Goal: Task Accomplishment & Management: Manage account settings

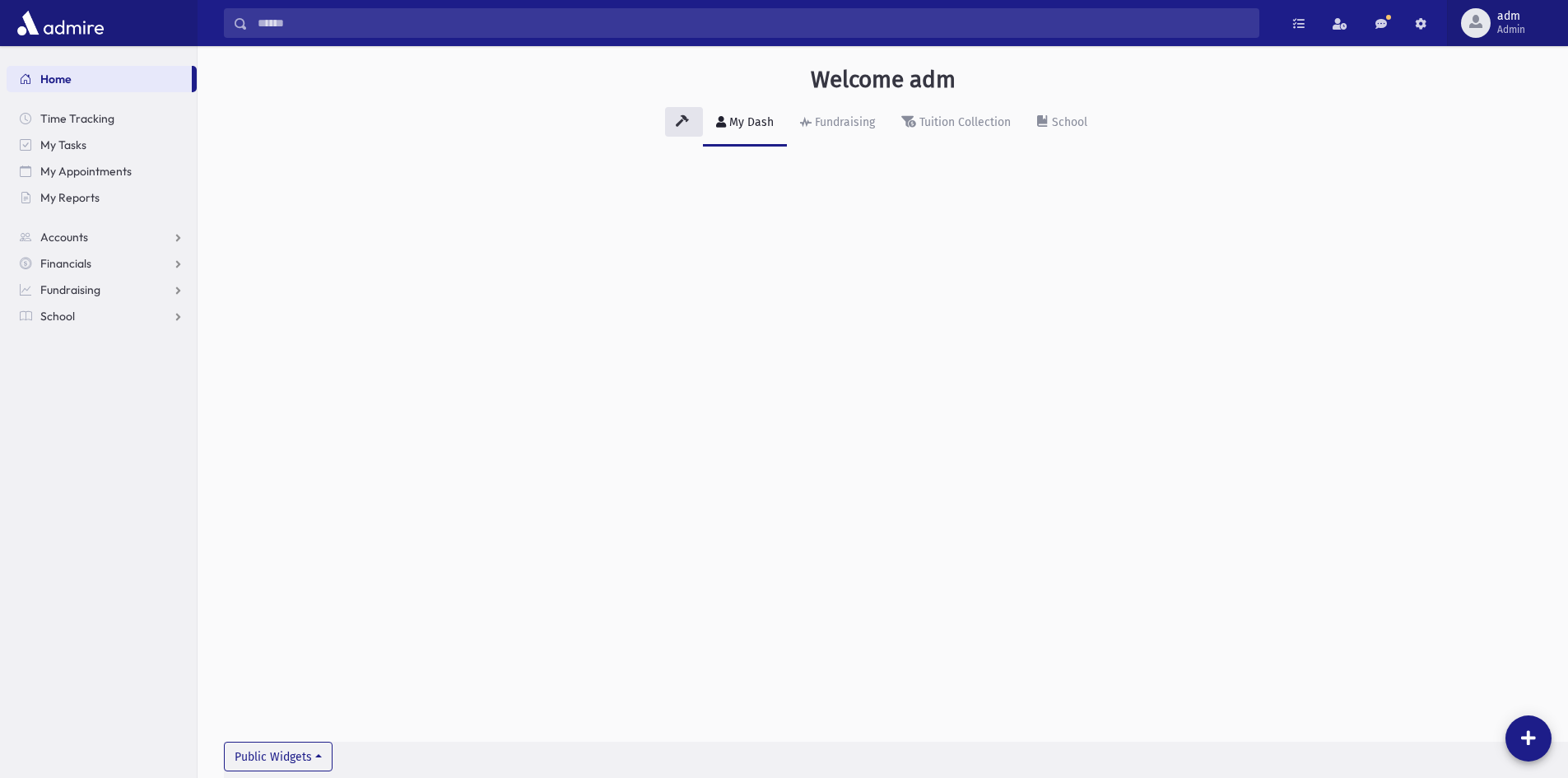
click at [1509, 29] on span "Admin" at bounding box center [1511, 29] width 28 height 13
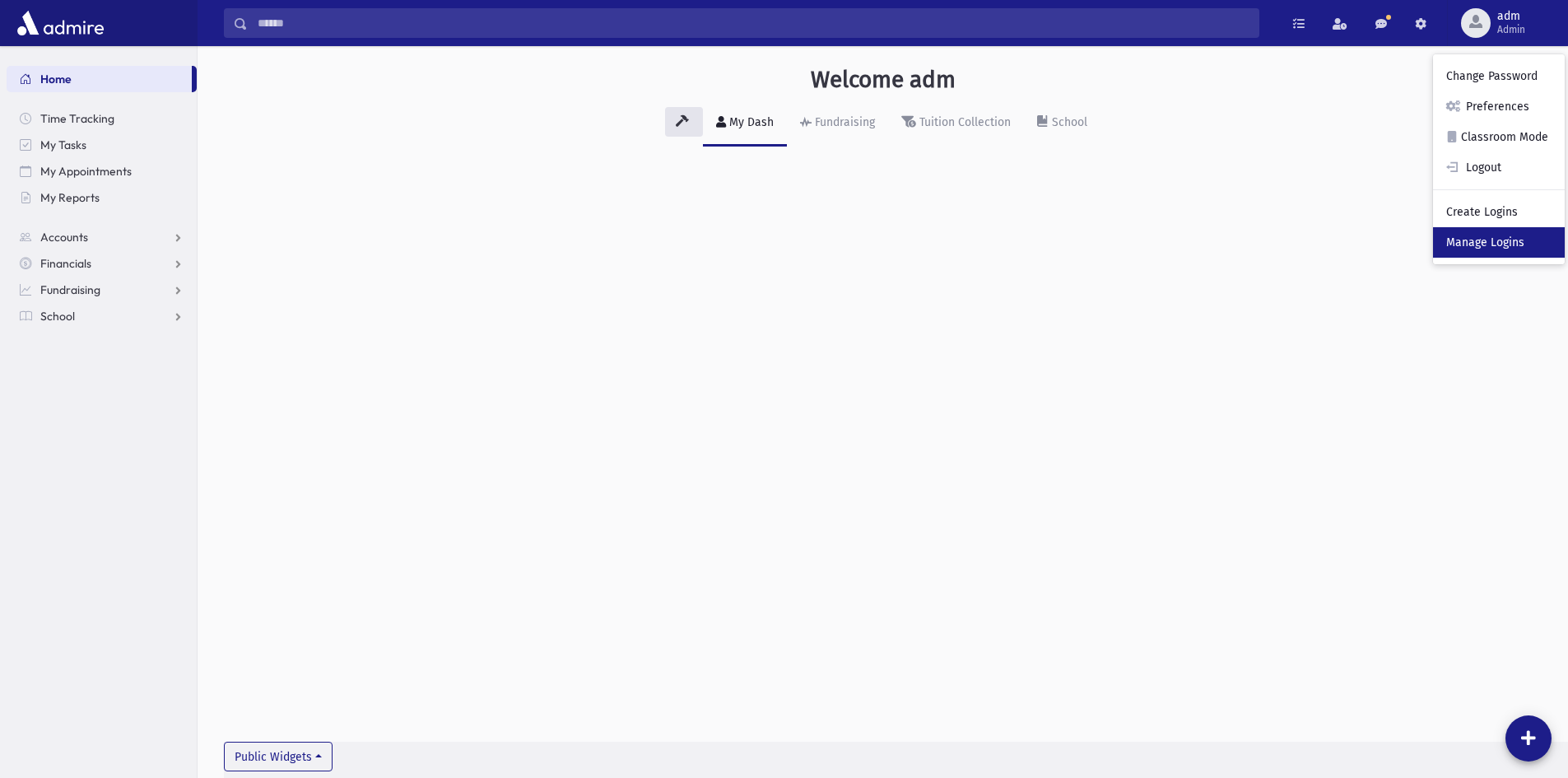
click at [1470, 242] on link "Manage Logins" at bounding box center [1498, 242] width 132 height 31
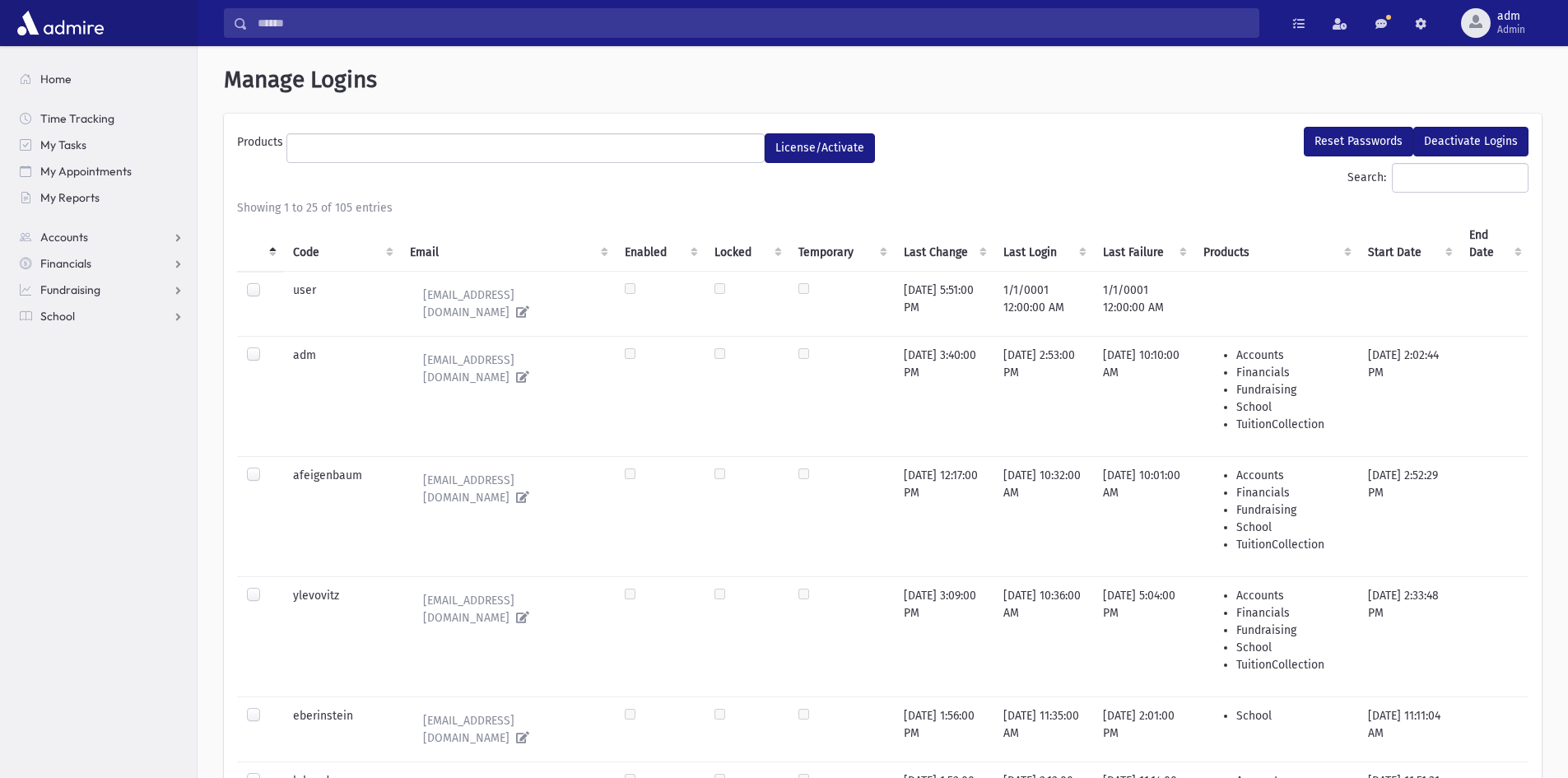
select select
click at [1510, 31] on span "Admin" at bounding box center [1511, 29] width 28 height 13
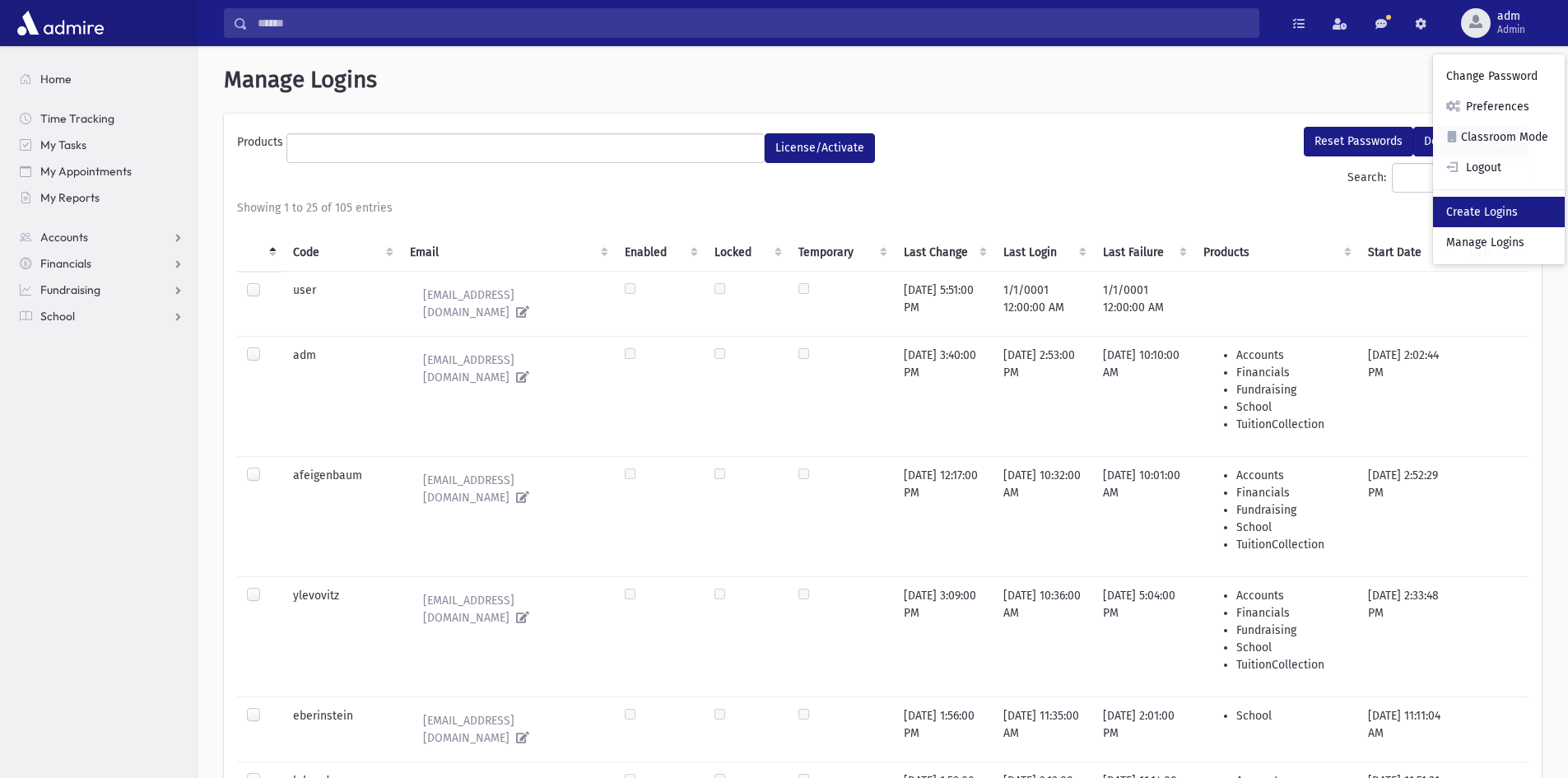
click at [1482, 219] on link "Create Logins" at bounding box center [1498, 211] width 132 height 31
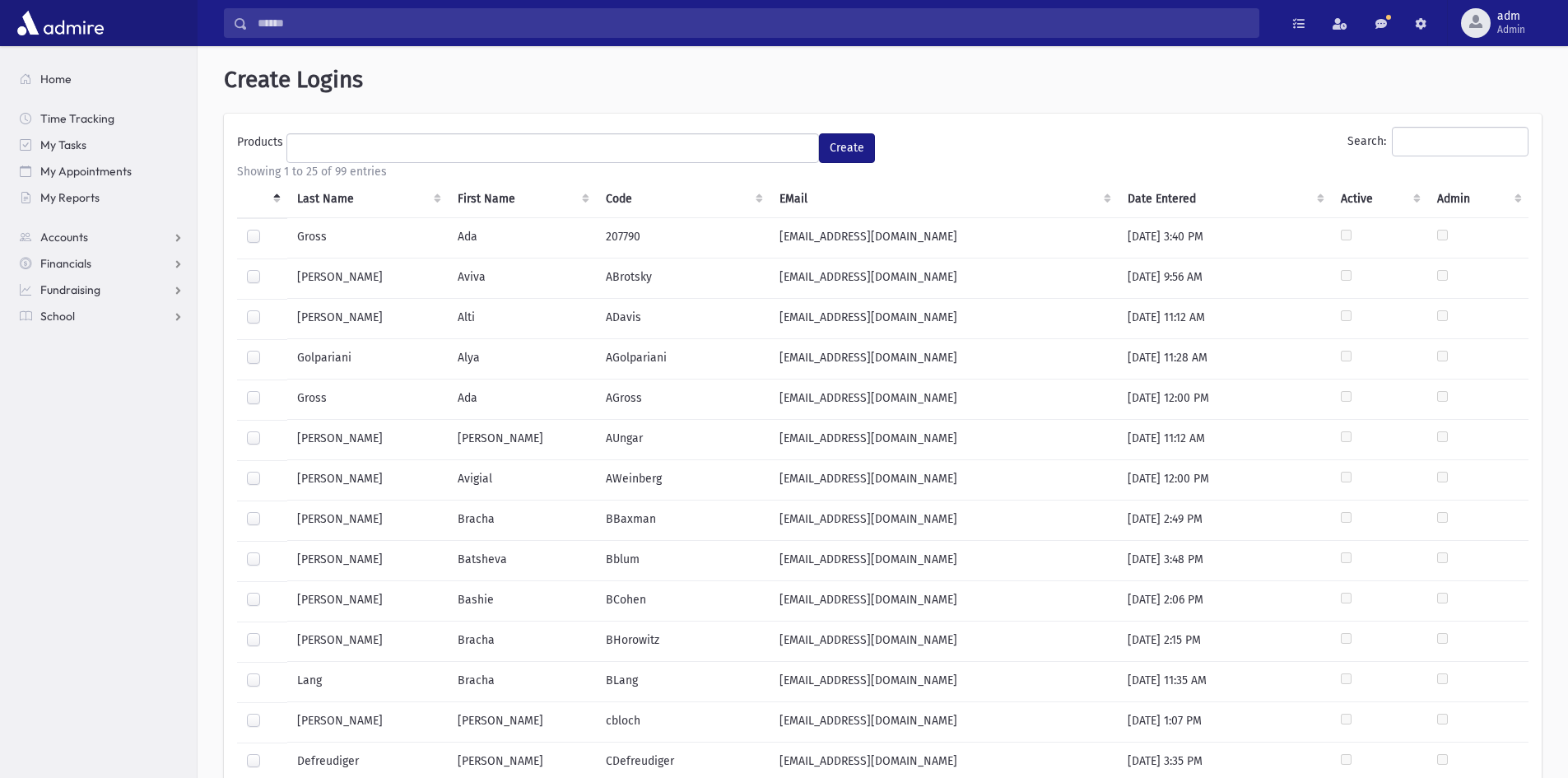
select select
click at [1402, 144] on input "Search:" at bounding box center [1459, 142] width 137 height 30
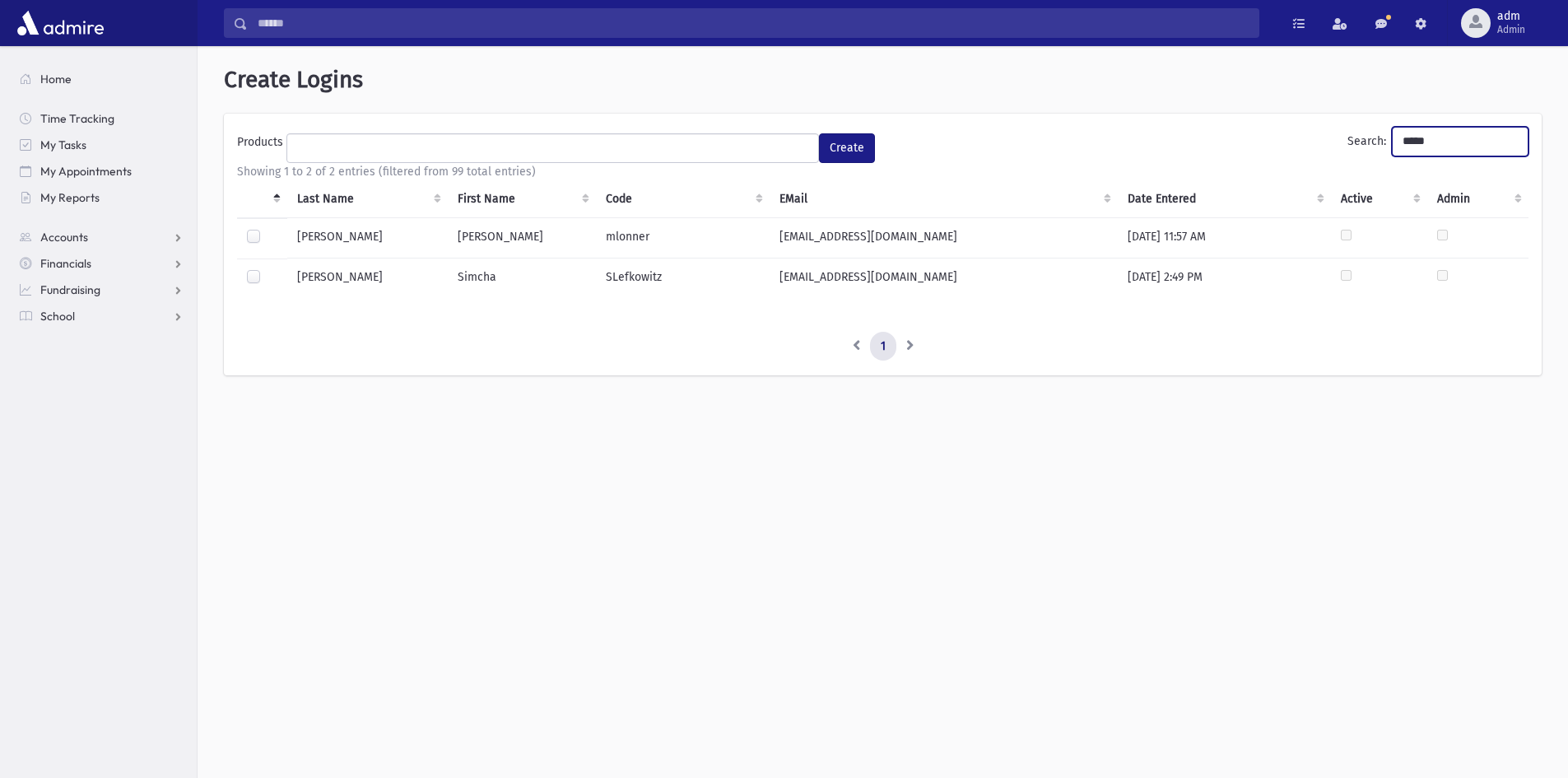
type input "*****"
click at [266, 228] on label at bounding box center [266, 228] width 0 height 0
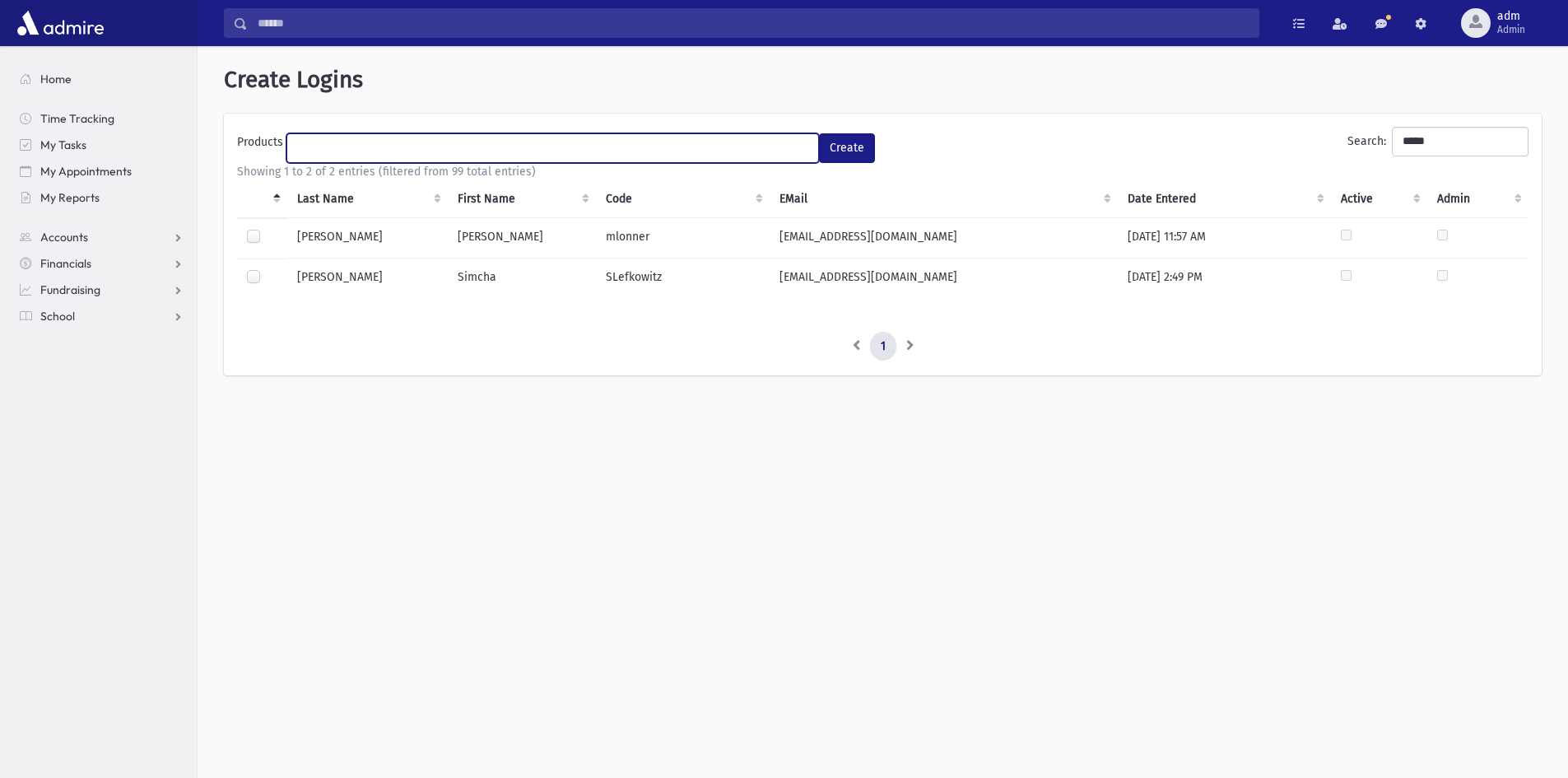
click at [603, 149] on ul at bounding box center [552, 147] width 530 height 25
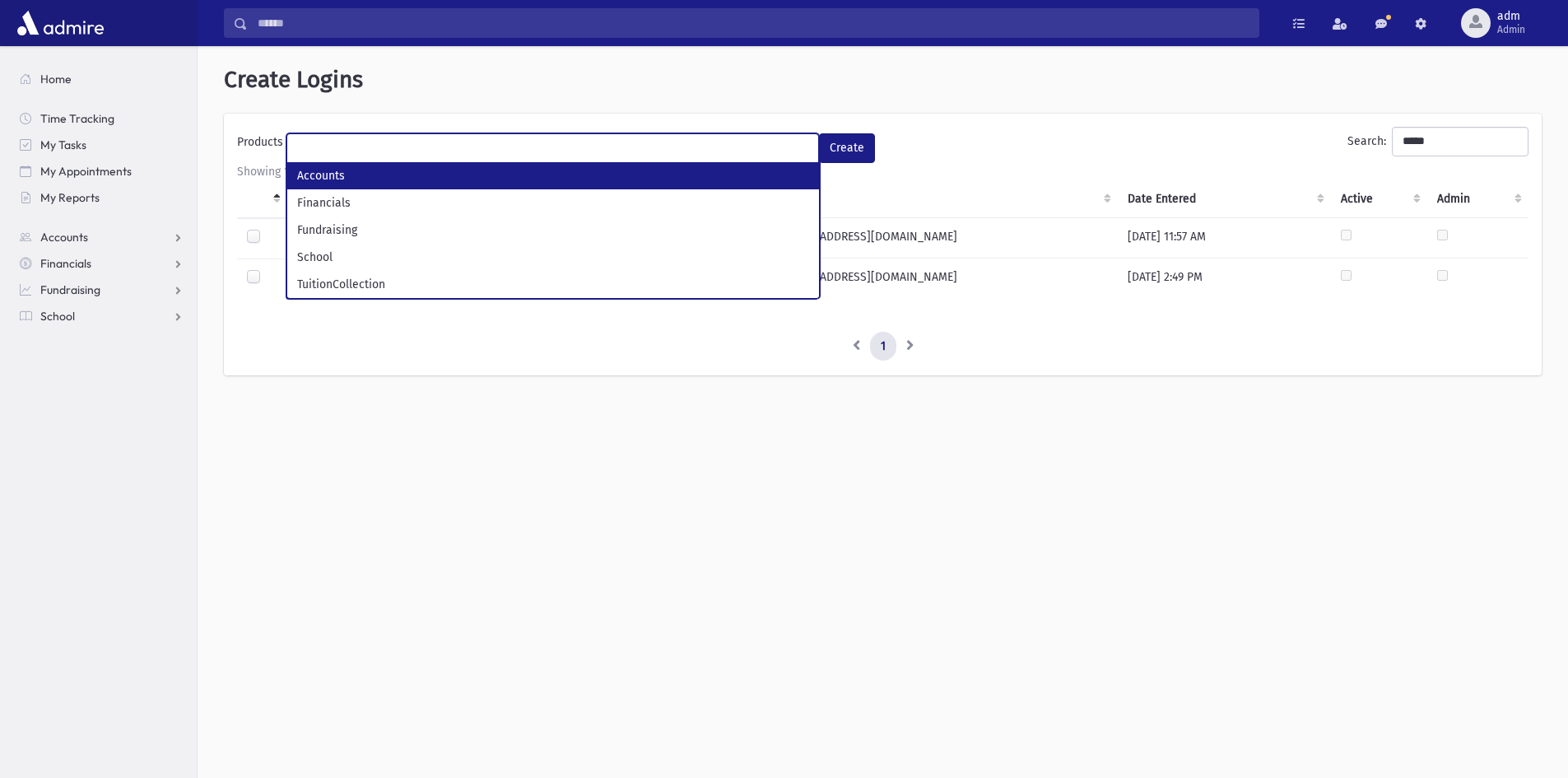
select select "*"
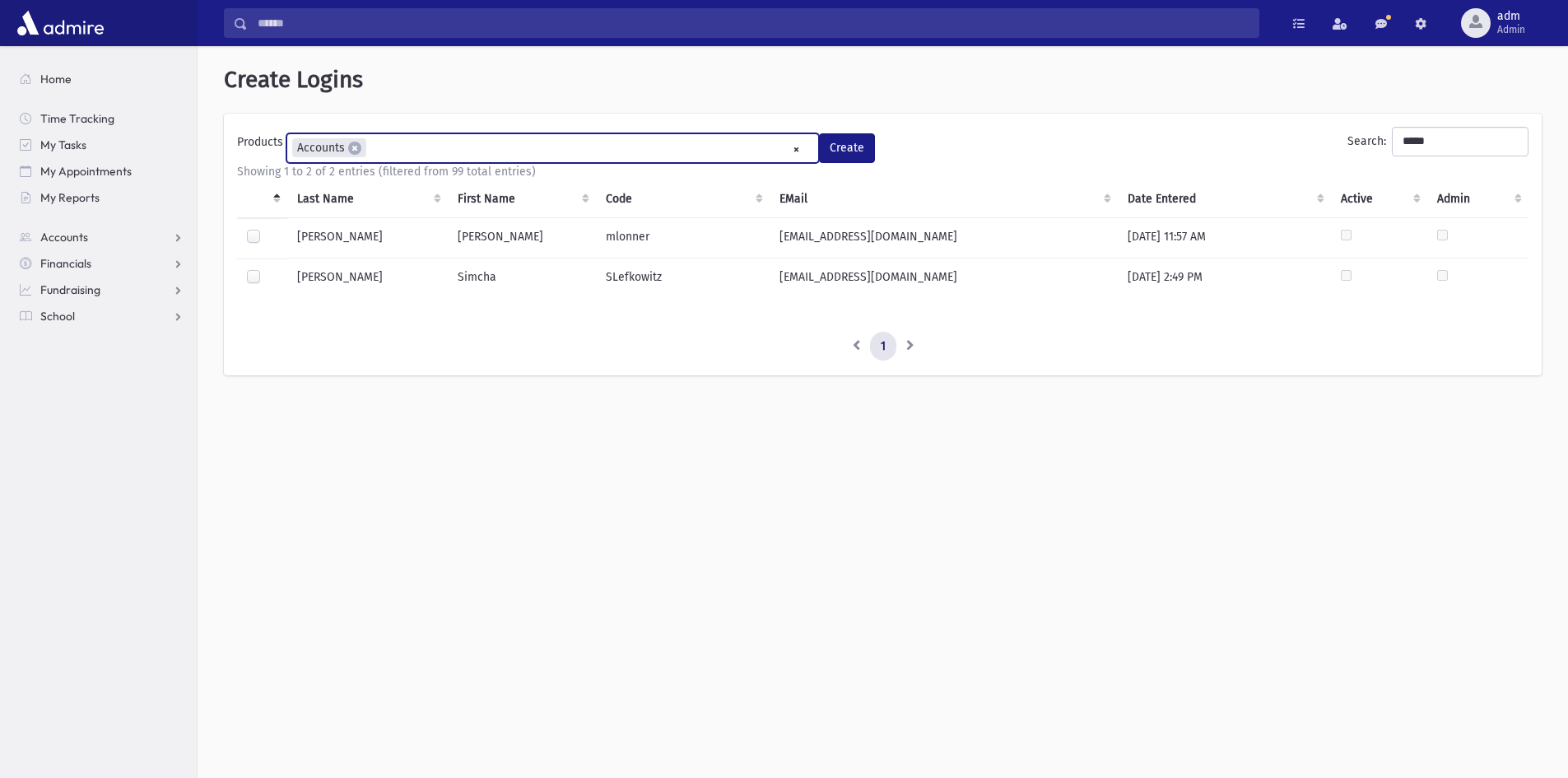
click at [467, 158] on ul "× × Accounts" at bounding box center [552, 148] width 530 height 27
click at [479, 149] on ul "× × Accounts × Financials" at bounding box center [552, 148] width 530 height 27
click at [570, 142] on ul "× × Accounts × Financials × Fundraising" at bounding box center [552, 148] width 530 height 27
click at [627, 155] on ul "× × Accounts × Financials × Fundraising × School" at bounding box center [552, 148] width 530 height 27
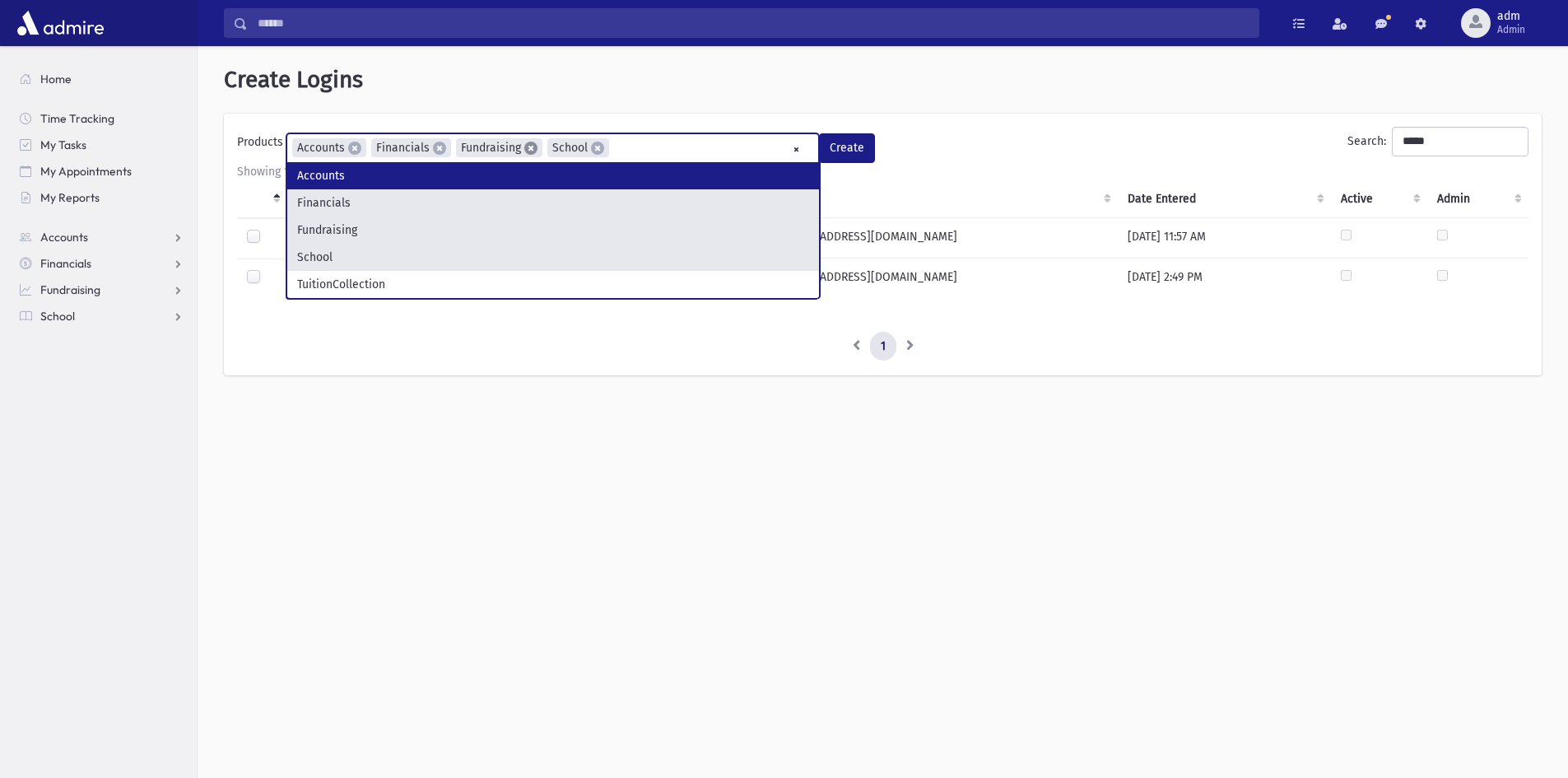
click at [531, 145] on span "×" at bounding box center [530, 148] width 13 height 13
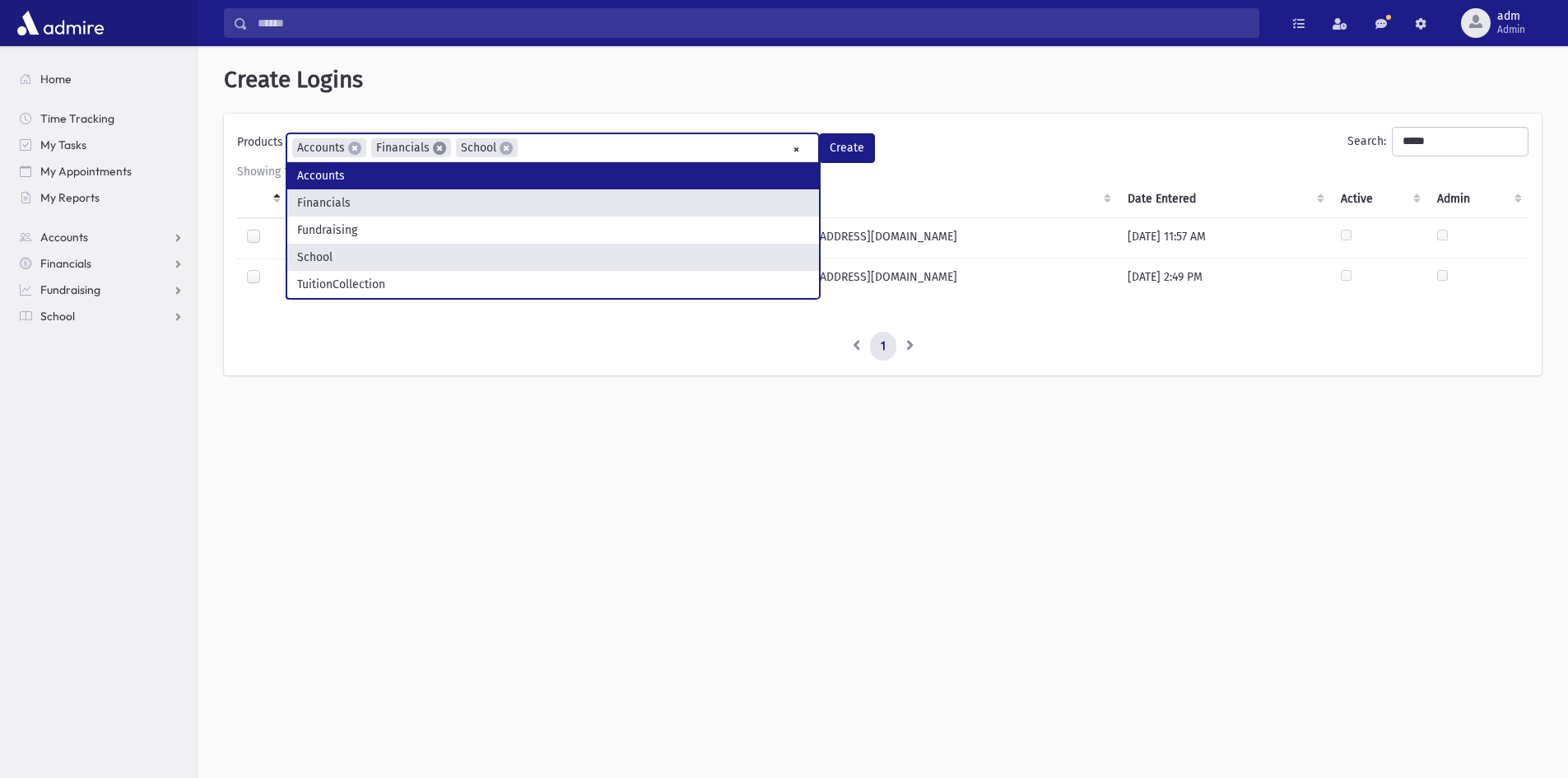
click at [443, 149] on span "×" at bounding box center [439, 148] width 13 height 13
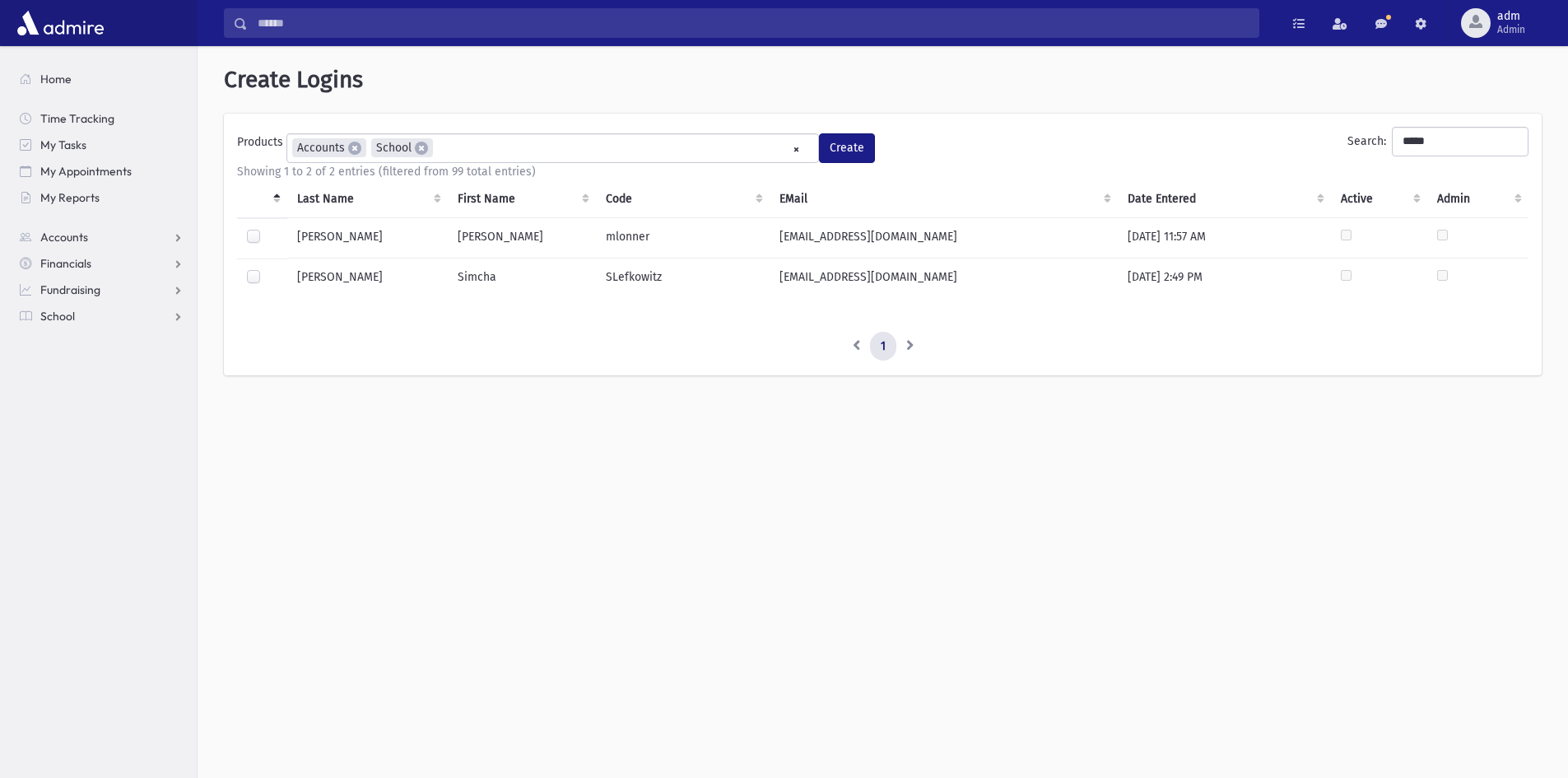
click at [898, 179] on div "Showing 1 to 2 of 2 entries (filtered from 99 total entries)" at bounding box center [882, 171] width 1291 height 17
click at [852, 155] on button "Create" at bounding box center [846, 149] width 56 height 30
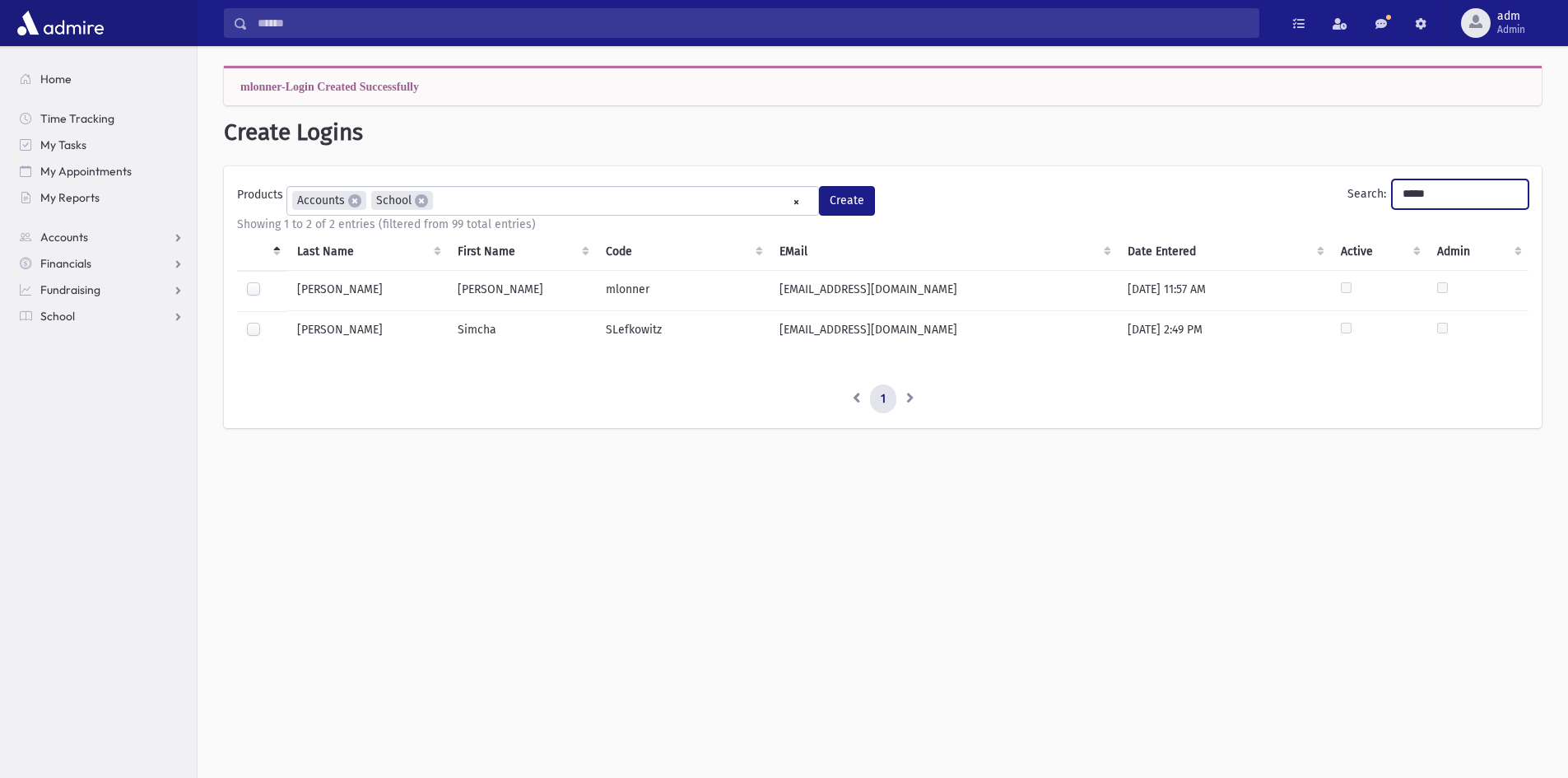
drag, startPoint x: 1416, startPoint y: 199, endPoint x: 1337, endPoint y: 203, distance: 79.1
click at [1347, 204] on label "Search: *****" at bounding box center [1437, 194] width 181 height 30
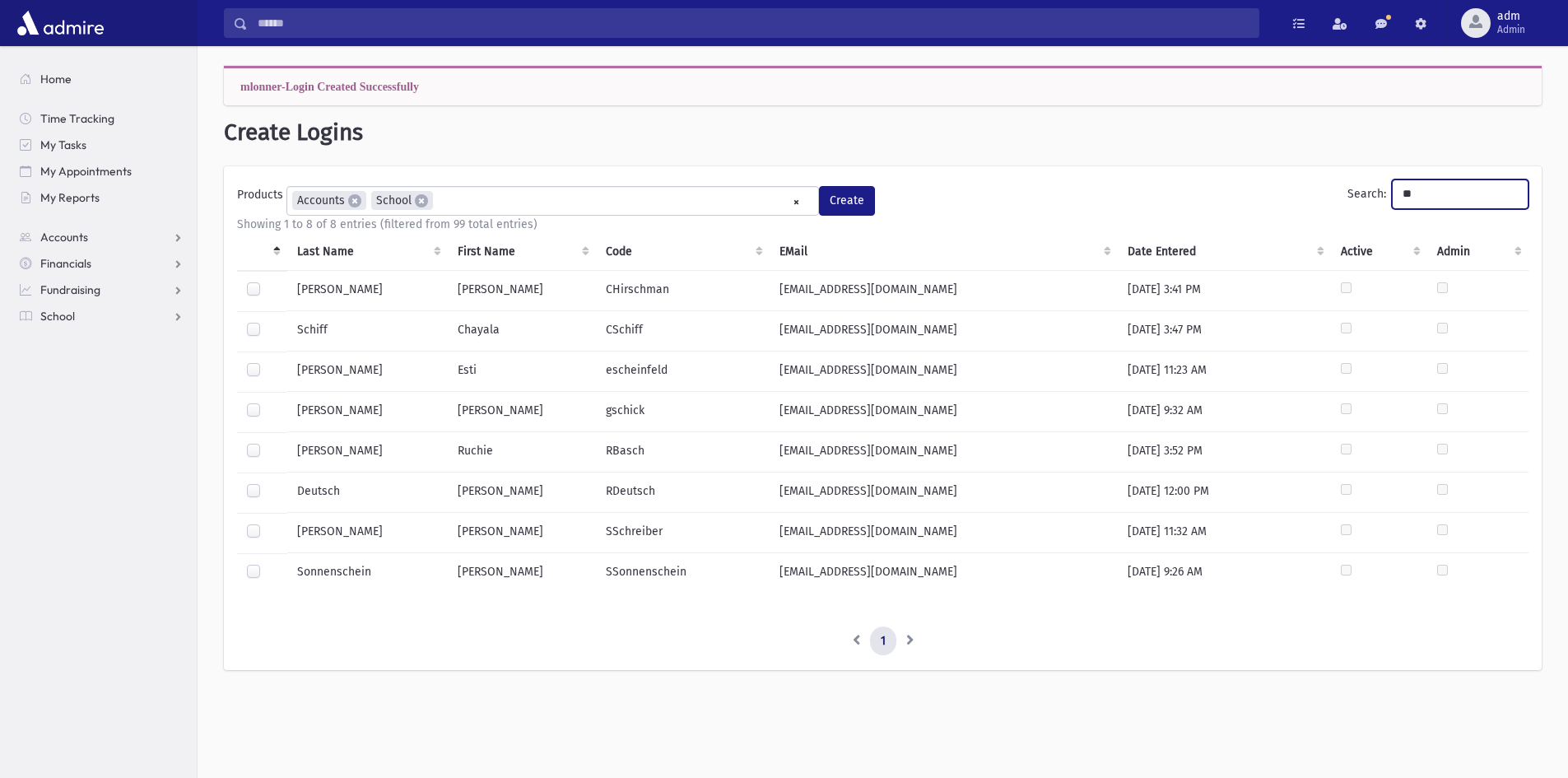
type input "**"
click at [266, 564] on label at bounding box center [266, 564] width 0 height 0
click at [459, 201] on ul "× × Accounts × School" at bounding box center [552, 199] width 530 height 27
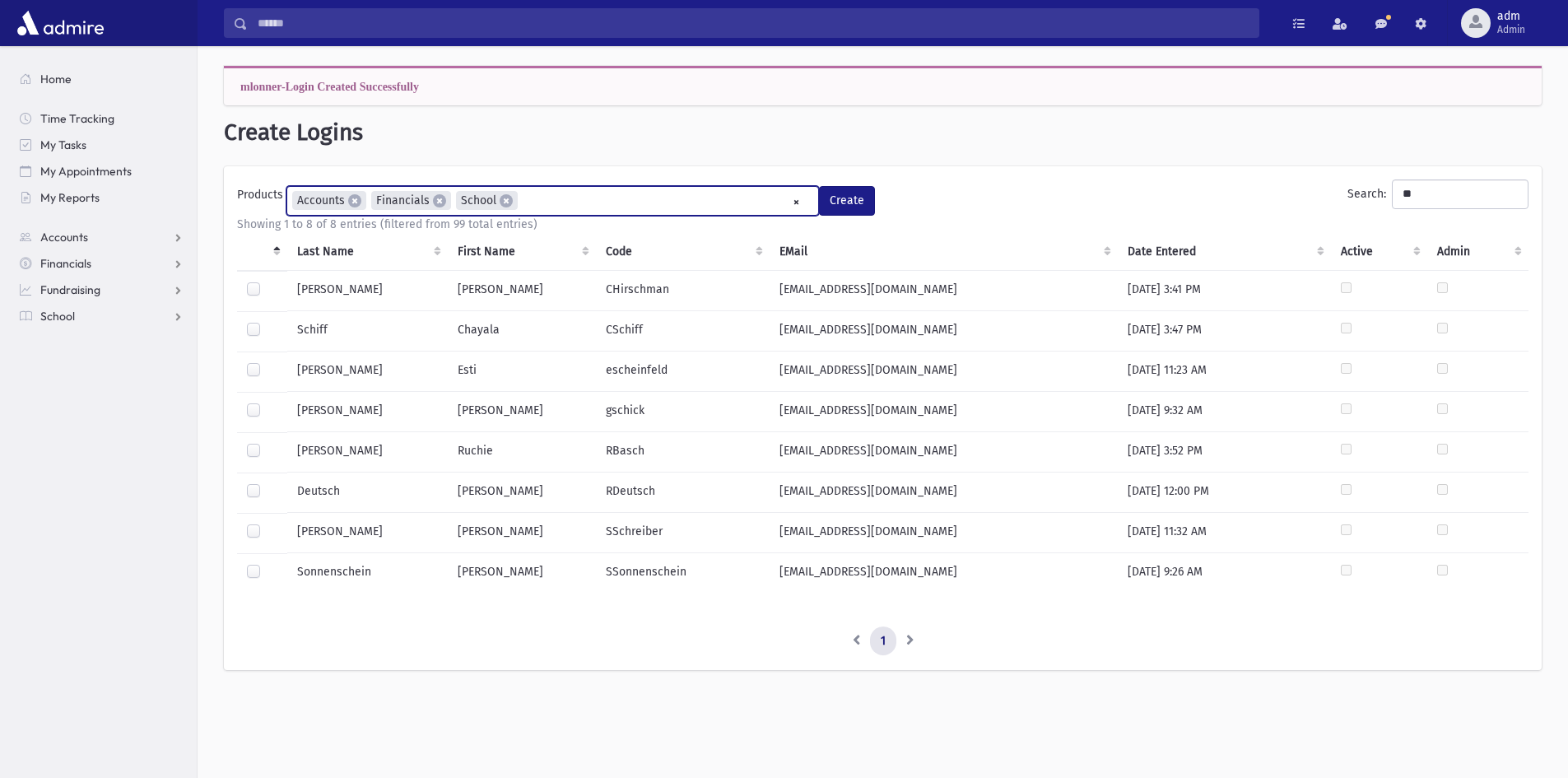
click at [559, 200] on ul "× × Accounts × Financials × School" at bounding box center [552, 199] width 530 height 27
click at [624, 195] on ul "× × Accounts × Financials × Fundraising × School" at bounding box center [552, 199] width 530 height 27
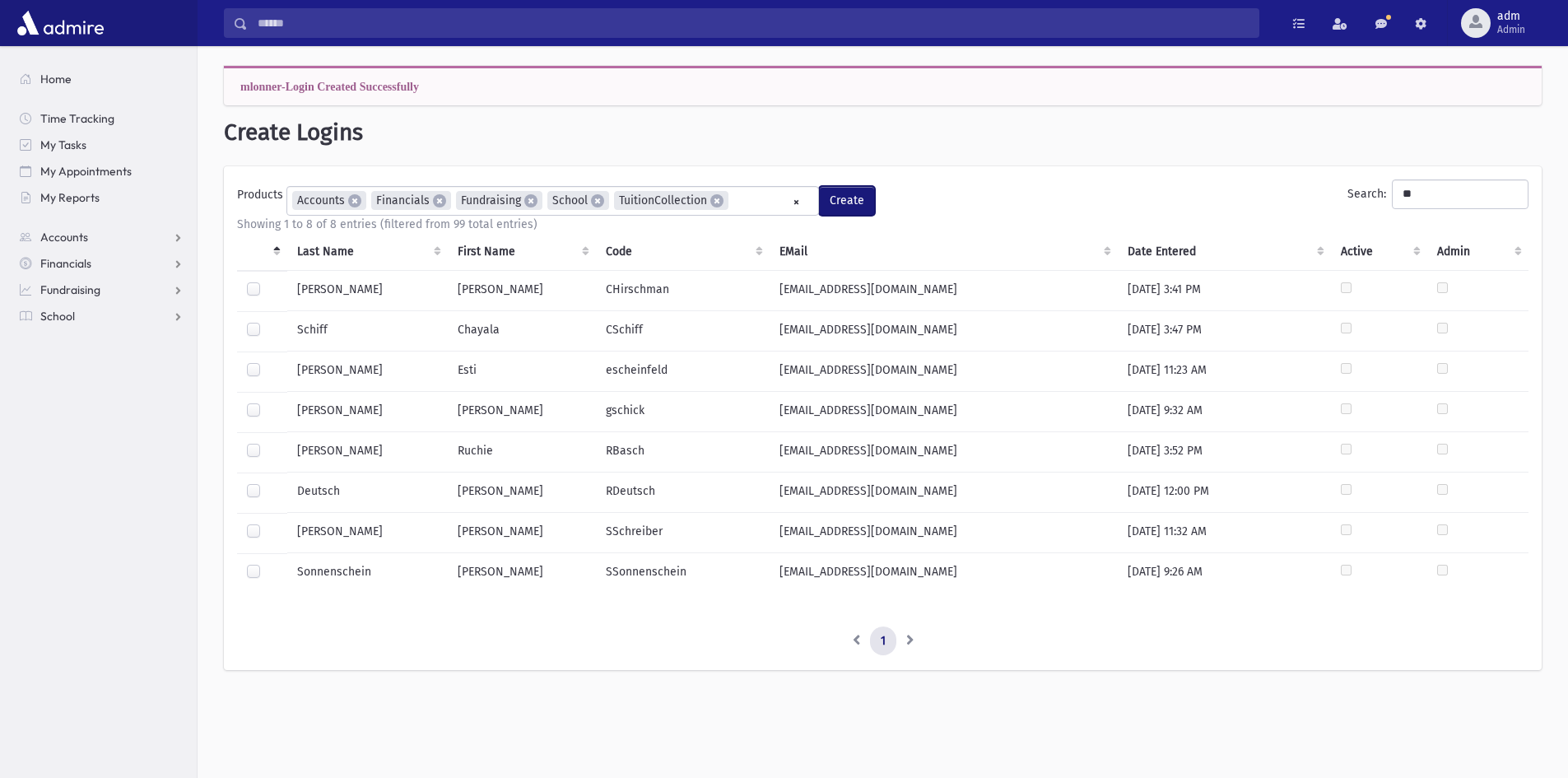
click at [848, 196] on button "Create" at bounding box center [846, 201] width 56 height 30
